Goal: Transaction & Acquisition: Purchase product/service

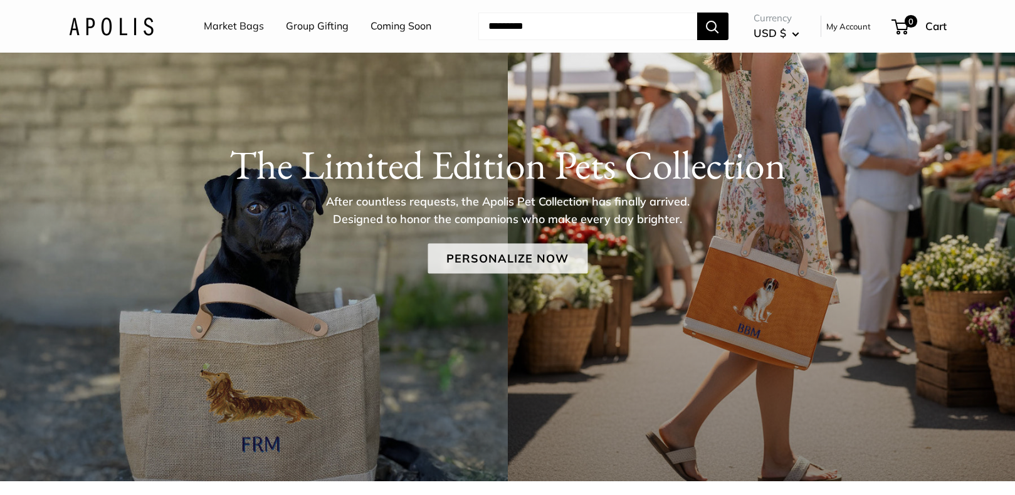
scroll to position [97, 1]
click at [517, 258] on link "Personalize Now" at bounding box center [508, 259] width 160 height 30
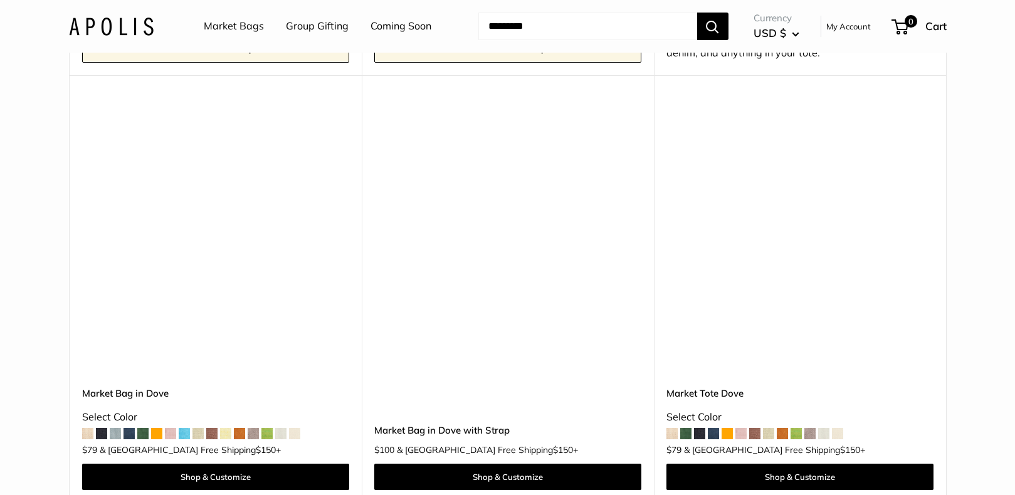
scroll to position [6368, 0]
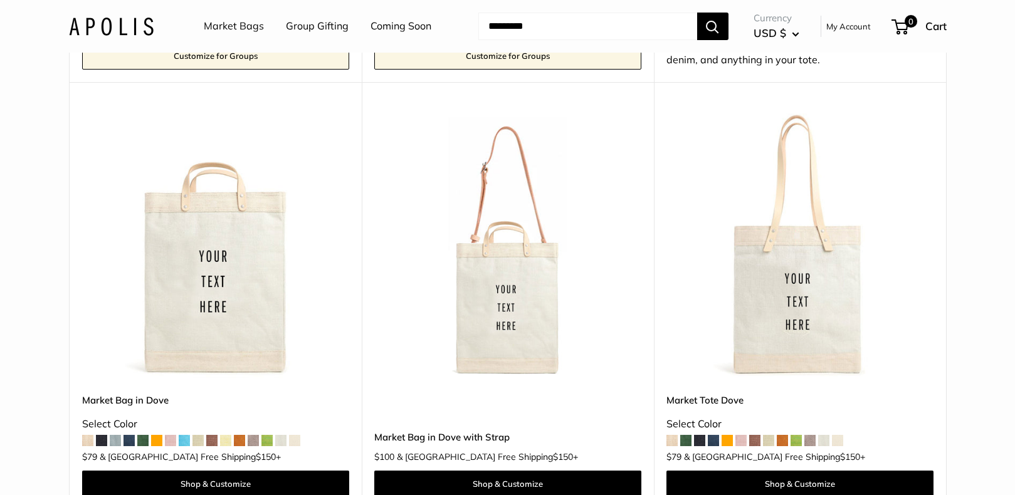
click at [270, 435] on span at bounding box center [267, 440] width 11 height 11
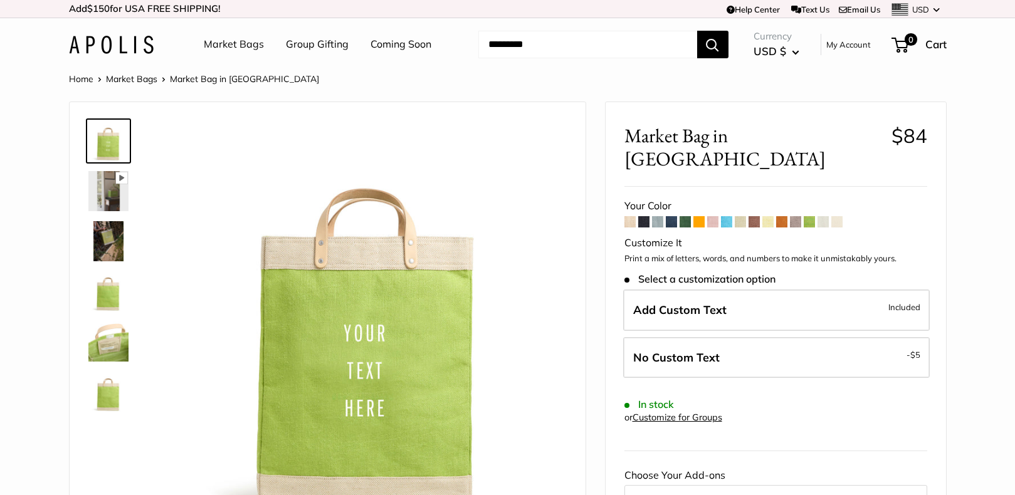
click at [727, 216] on span at bounding box center [726, 221] width 11 height 11
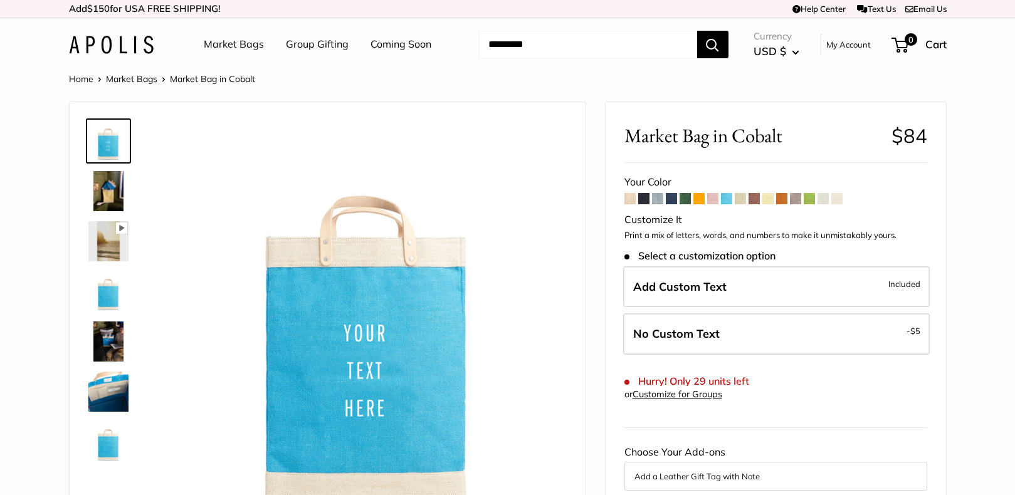
click at [812, 198] on span at bounding box center [809, 198] width 11 height 11
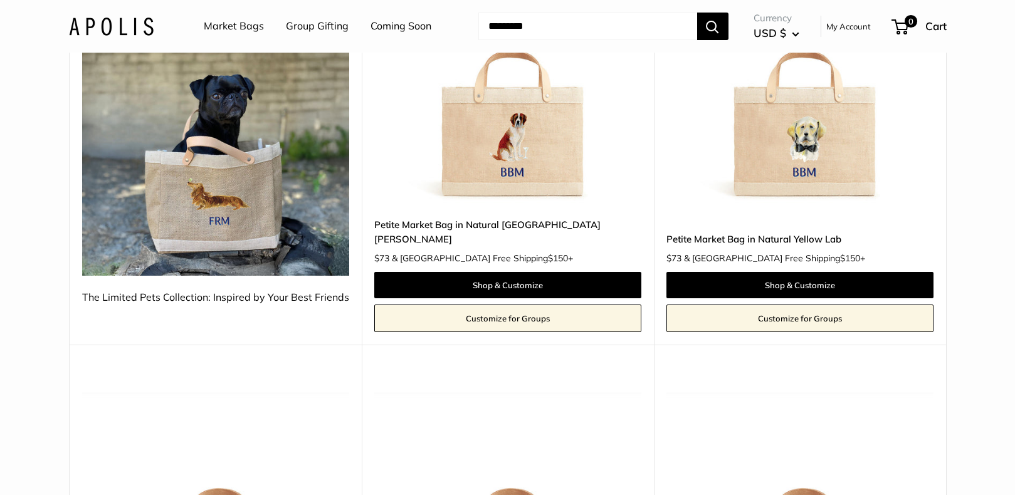
scroll to position [308, 0]
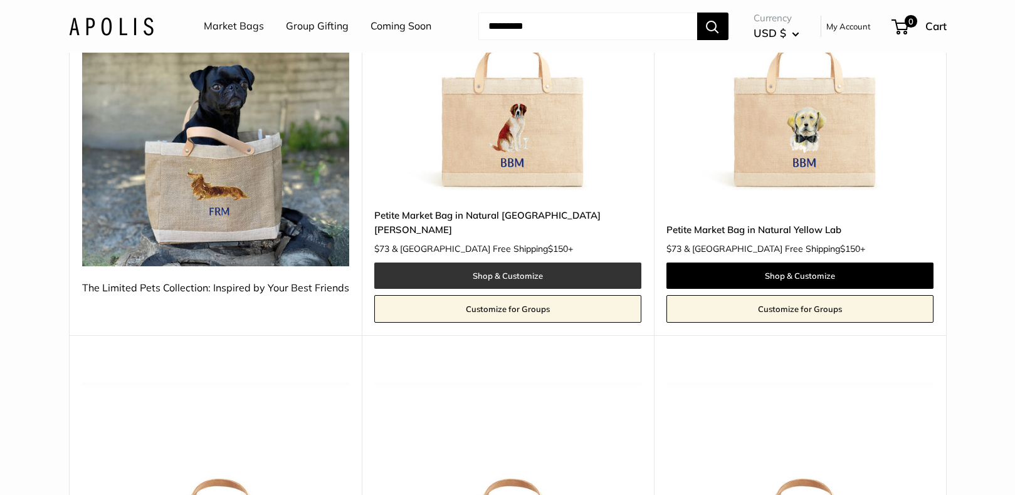
click at [536, 263] on link "Shop & Customize" at bounding box center [507, 276] width 267 height 26
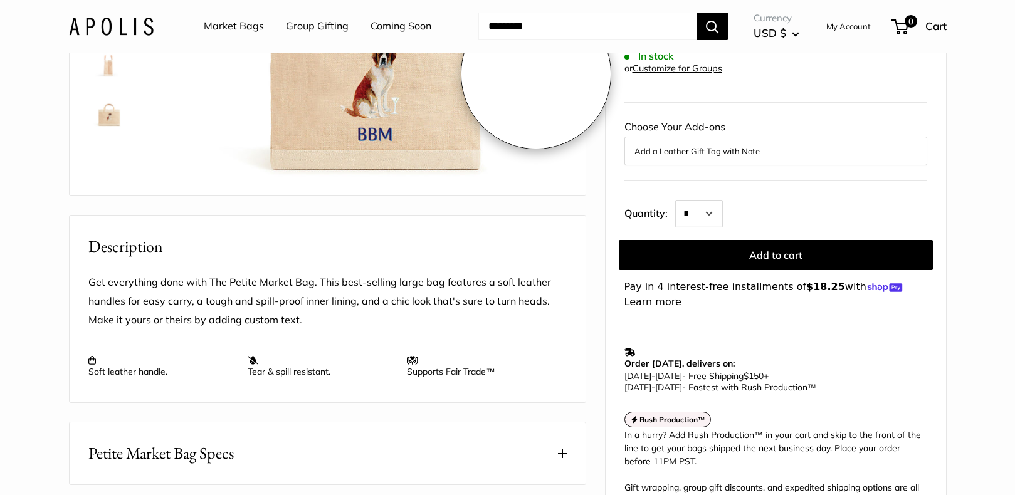
scroll to position [353, 0]
